Goal: Navigation & Orientation: Find specific page/section

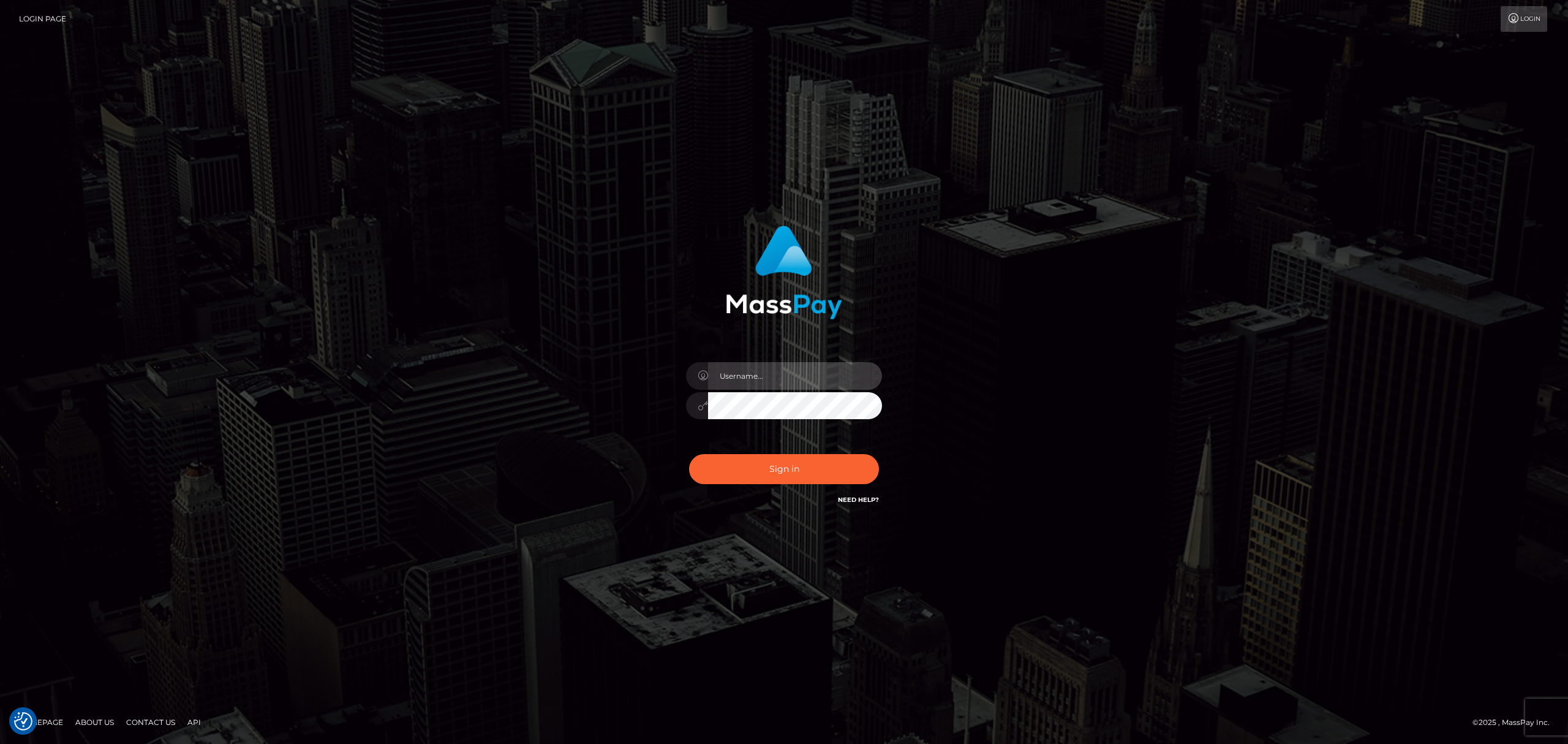
click at [741, 366] on input "text" at bounding box center [795, 376] width 174 height 27
type input "[PERSON_NAME]"
click at [815, 466] on button "Sign in" at bounding box center [784, 468] width 190 height 30
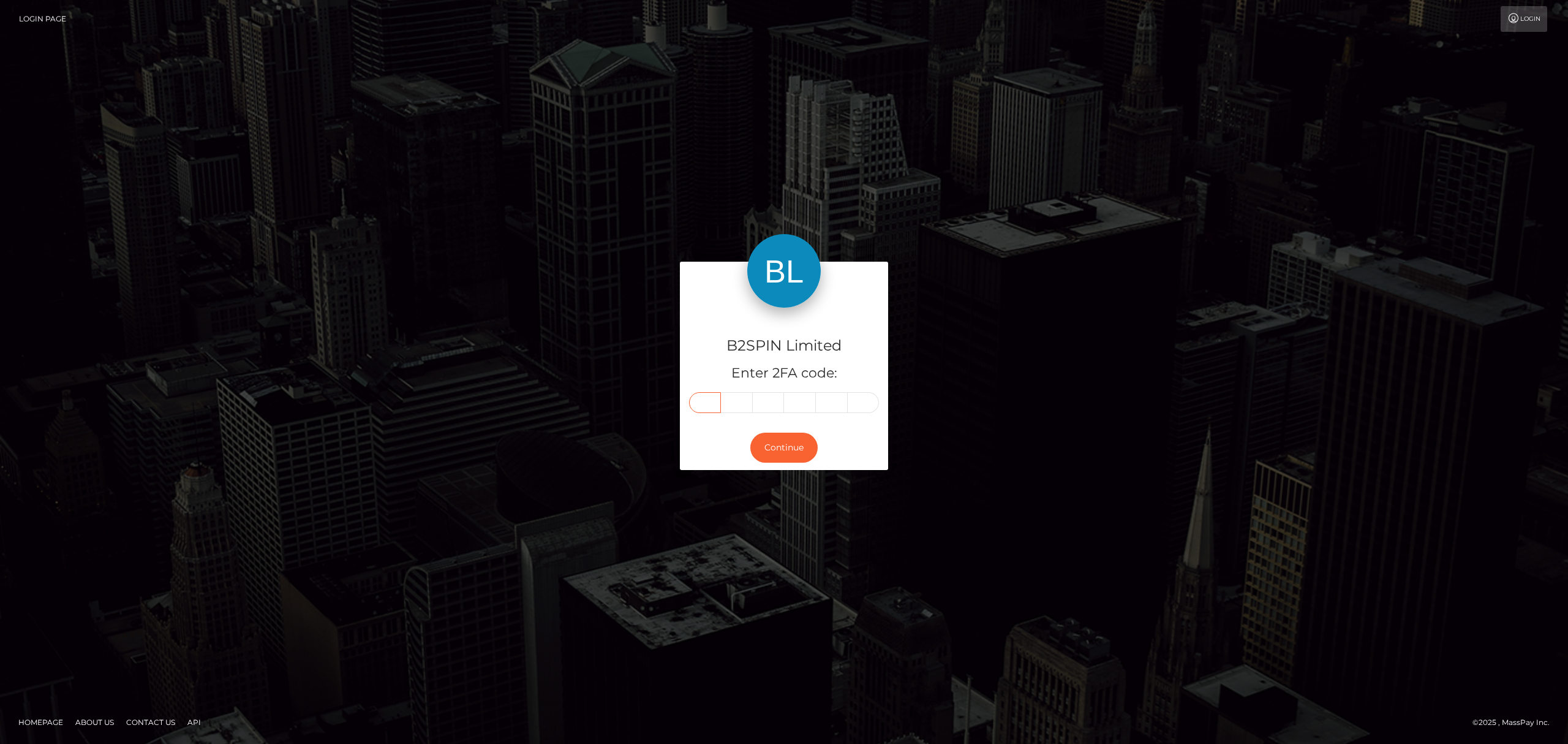
click at [717, 400] on input "text" at bounding box center [705, 402] width 32 height 21
paste input "8"
type input "8"
type input "1"
type input "3"
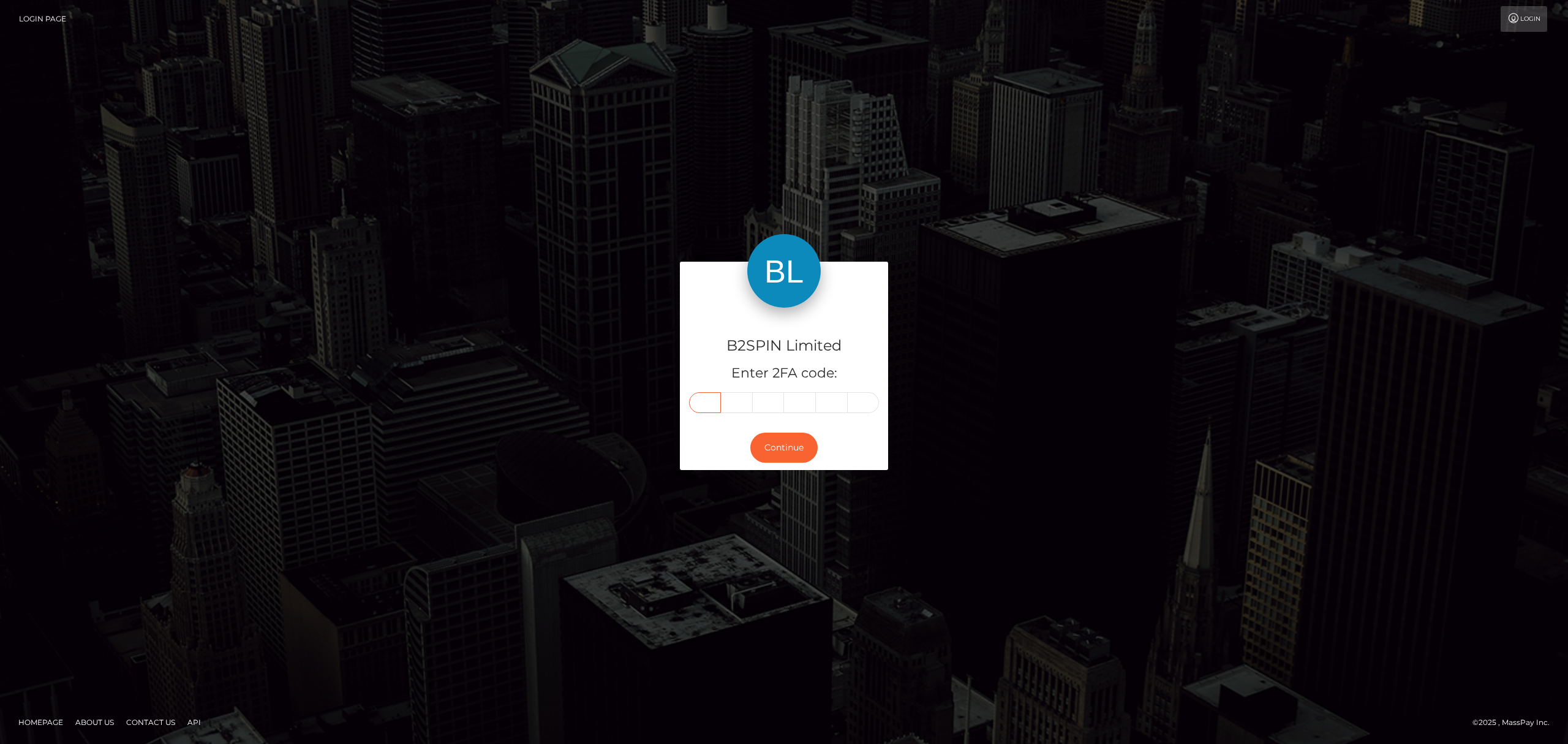
type input "0"
type input "7"
type input "4"
click at [792, 452] on button "Continue" at bounding box center [784, 447] width 67 height 30
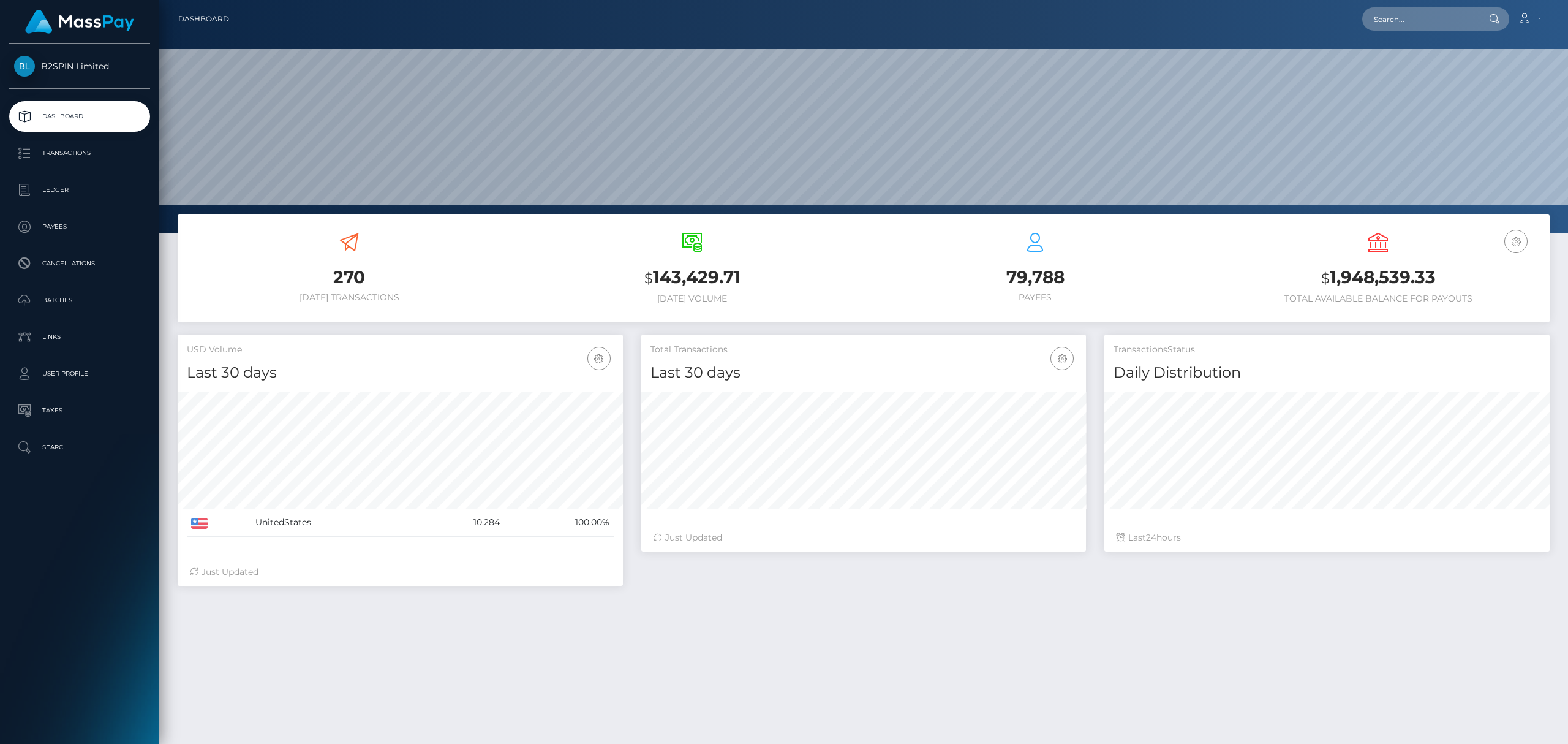
scroll to position [217, 445]
drag, startPoint x: 1441, startPoint y: 277, endPoint x: 1329, endPoint y: 278, distance: 112.0
click at [1328, 278] on h3 "$ 1,948,539.33" at bounding box center [1379, 278] width 325 height 25
copy h3 "1,948,539.33"
